Goal: Unclear: Unclear

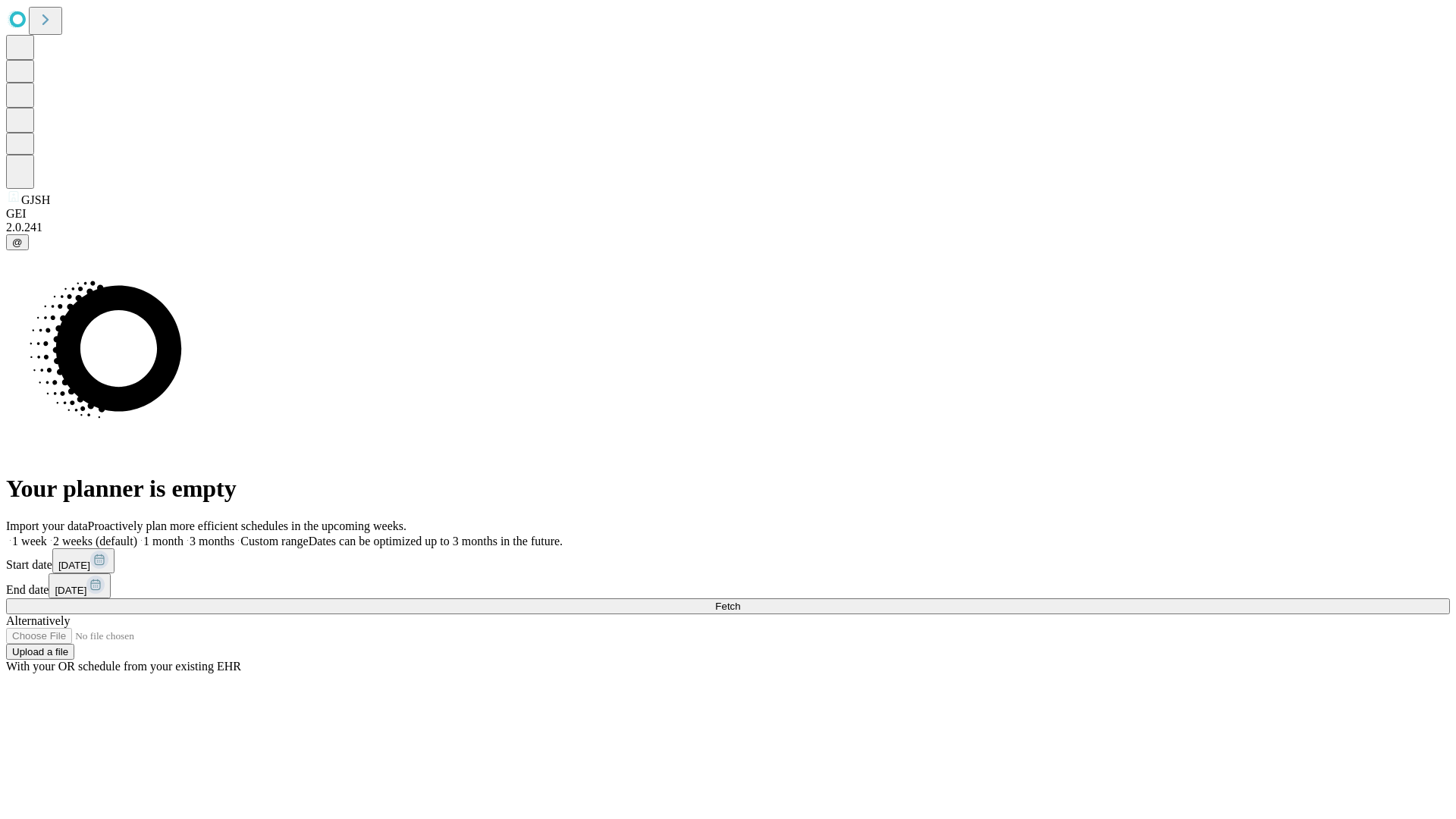
click at [740, 600] on span "Fetch" at bounding box center [728, 606] width 25 height 12
